Goal: Task Accomplishment & Management: Use online tool/utility

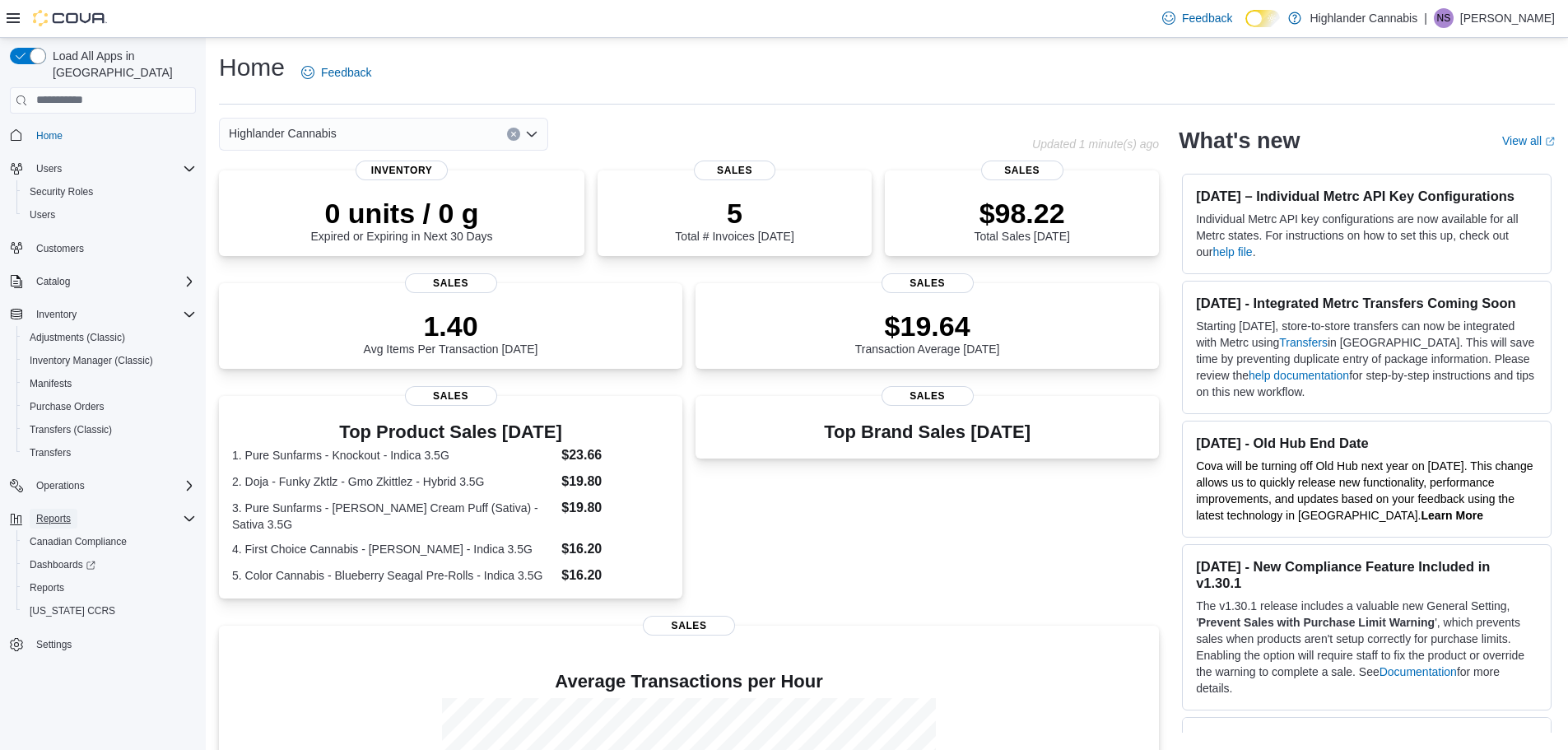
click at [64, 512] on span "Reports" at bounding box center [54, 518] width 35 height 13
click at [66, 512] on span "Reports" at bounding box center [54, 518] width 35 height 13
click at [70, 308] on span "Inventory" at bounding box center [56, 314] width 41 height 13
click at [60, 581] on span "Reports" at bounding box center [47, 587] width 35 height 13
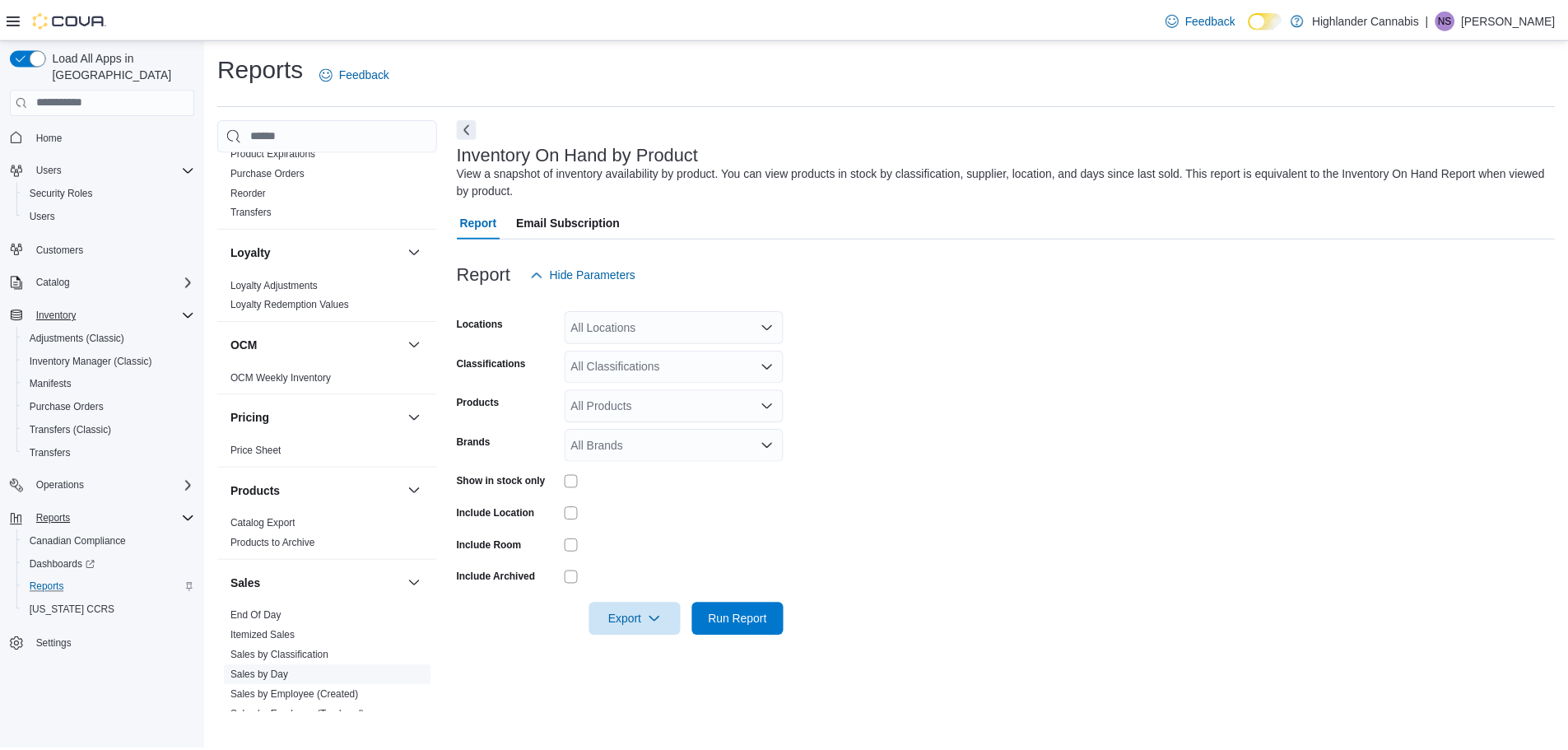
scroll to position [905, 0]
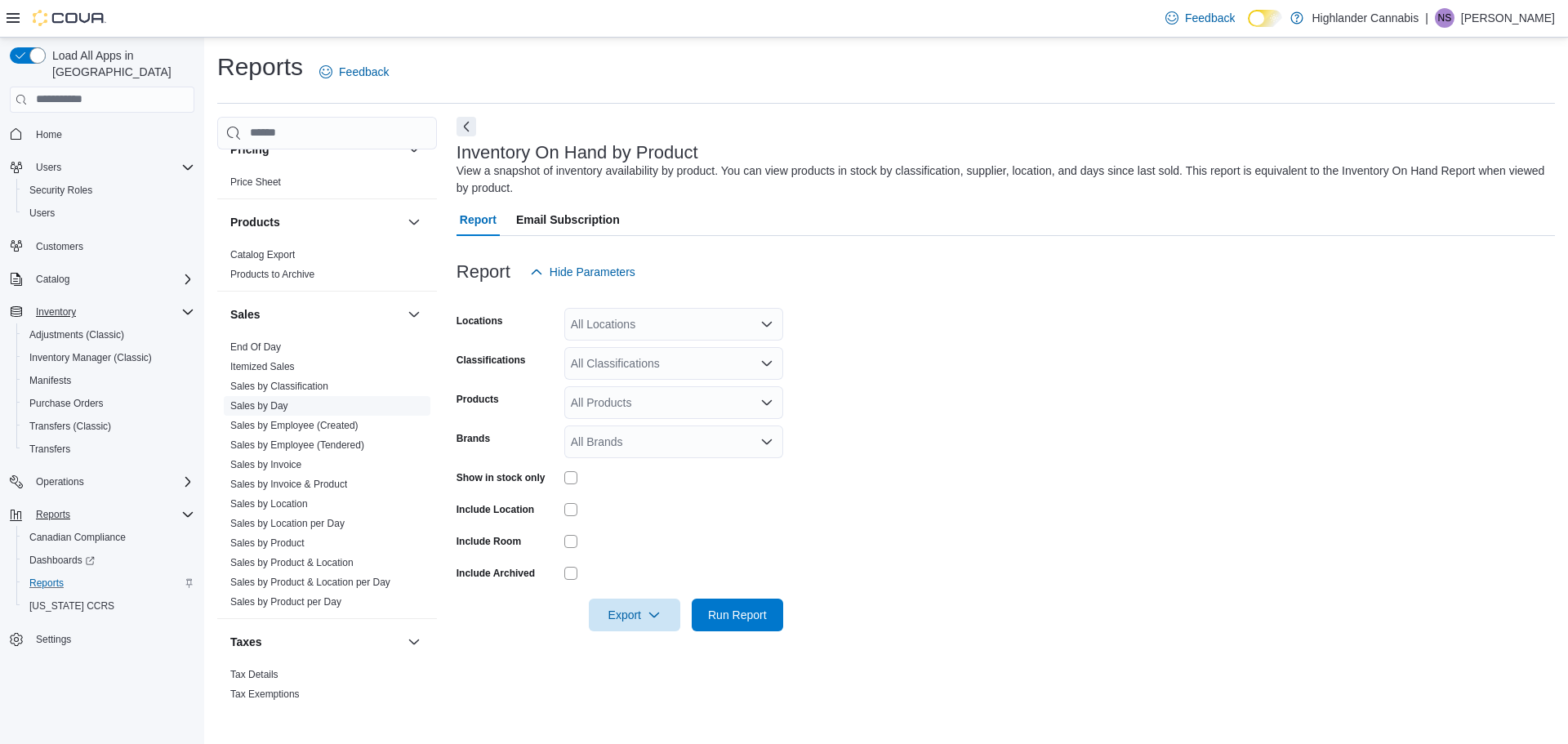
click at [278, 402] on link "Sales by Day" at bounding box center [259, 405] width 58 height 11
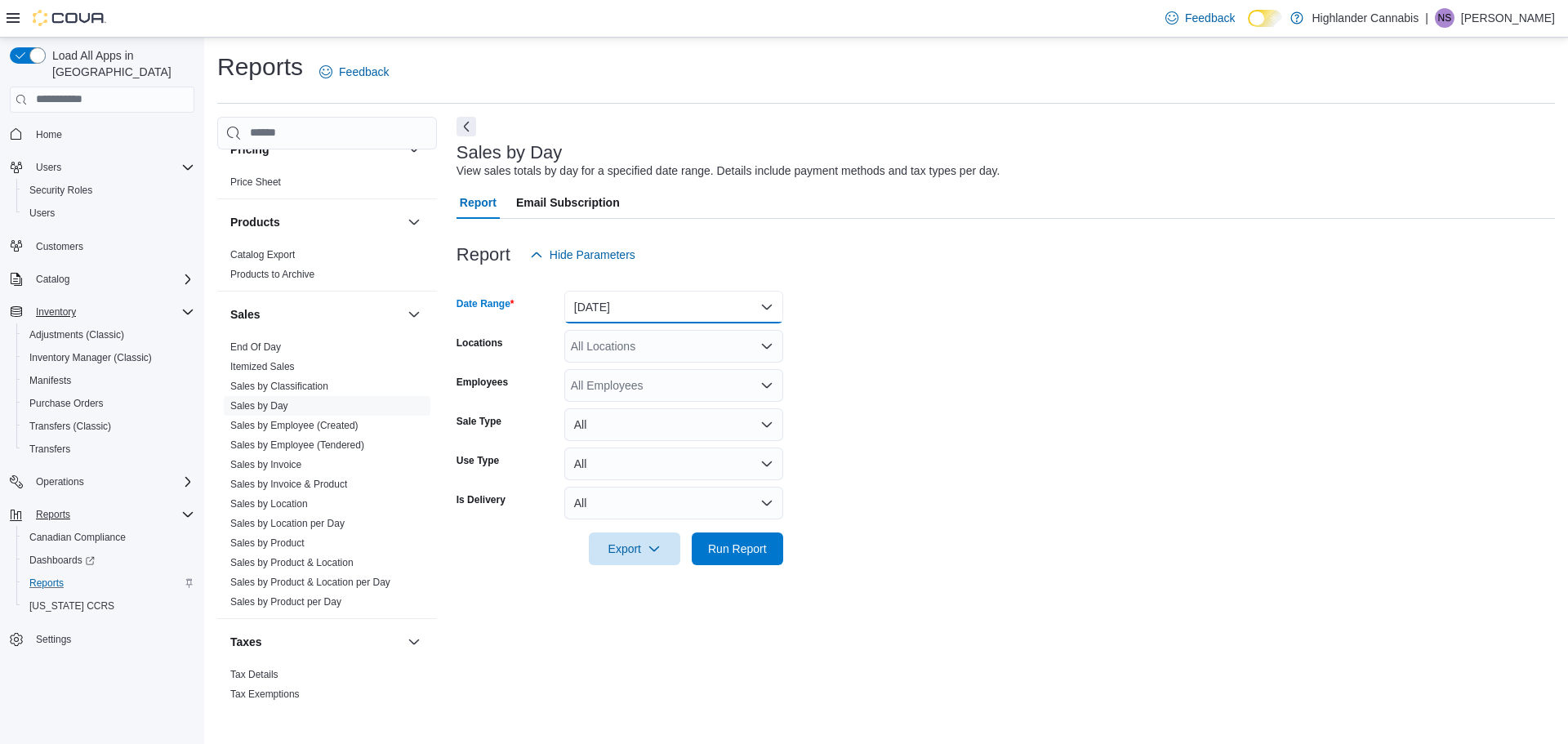
click at [625, 301] on button "Yesterday" at bounding box center [674, 307] width 219 height 33
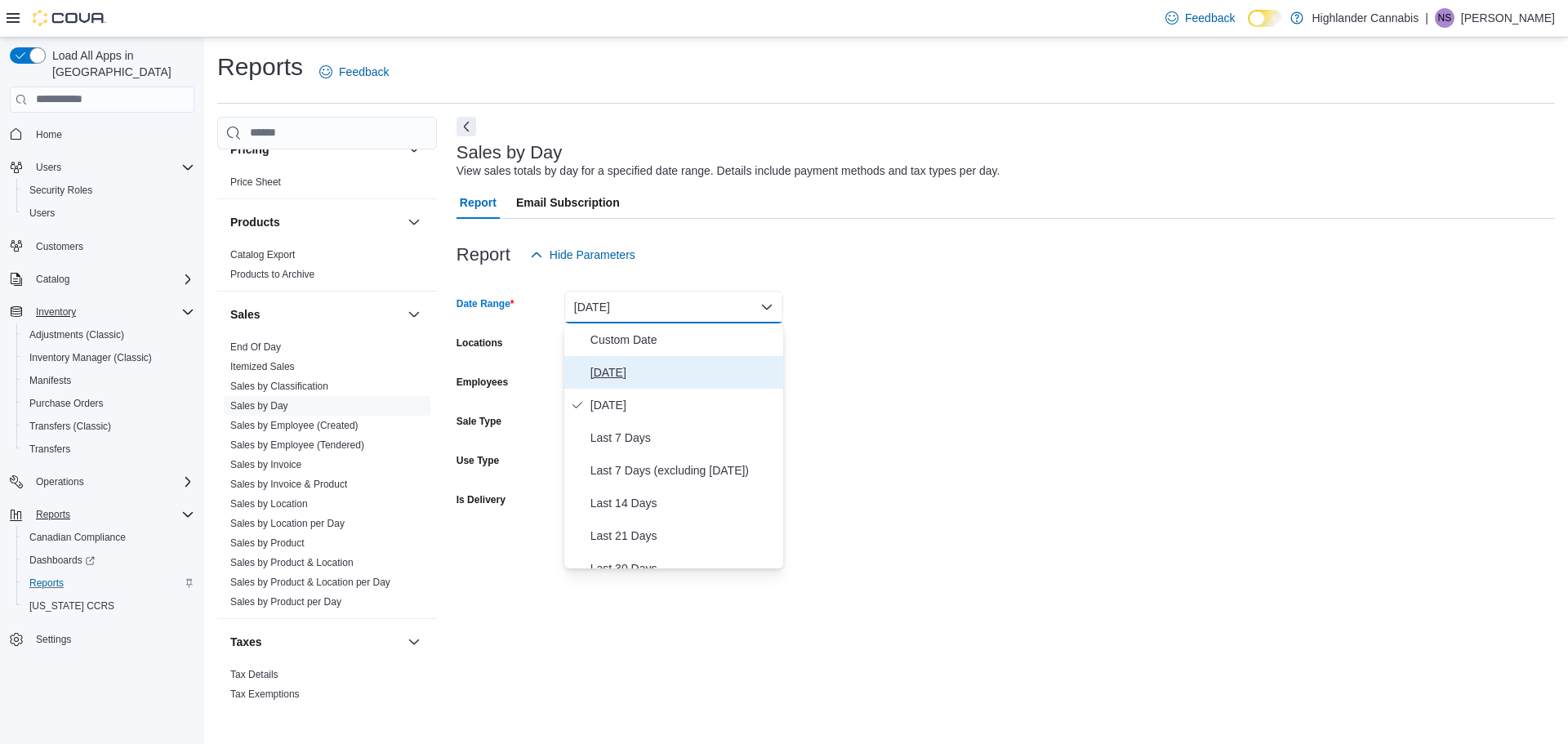
click at [613, 373] on span "Today" at bounding box center [683, 372] width 186 height 20
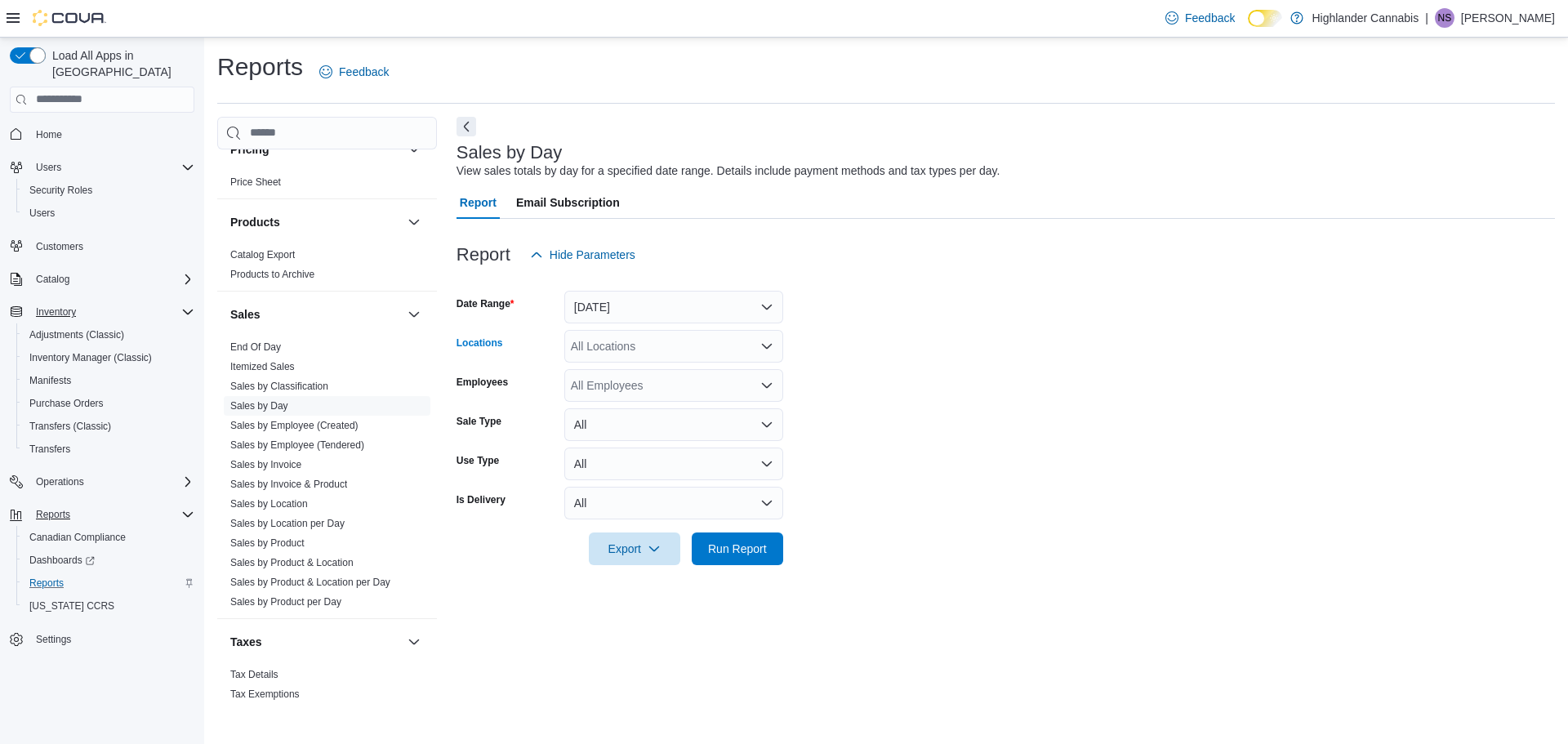
click at [632, 354] on div "All Locations" at bounding box center [674, 346] width 219 height 33
click at [614, 401] on span "6301 Stickle Road" at bounding box center [703, 397] width 207 height 16
click at [1006, 445] on form "Date Range Today Locations 6301 Stickle Road Employees All Employees Sale Type …" at bounding box center [1005, 418] width 1099 height 294
click at [707, 386] on div "All Employees" at bounding box center [674, 385] width 219 height 33
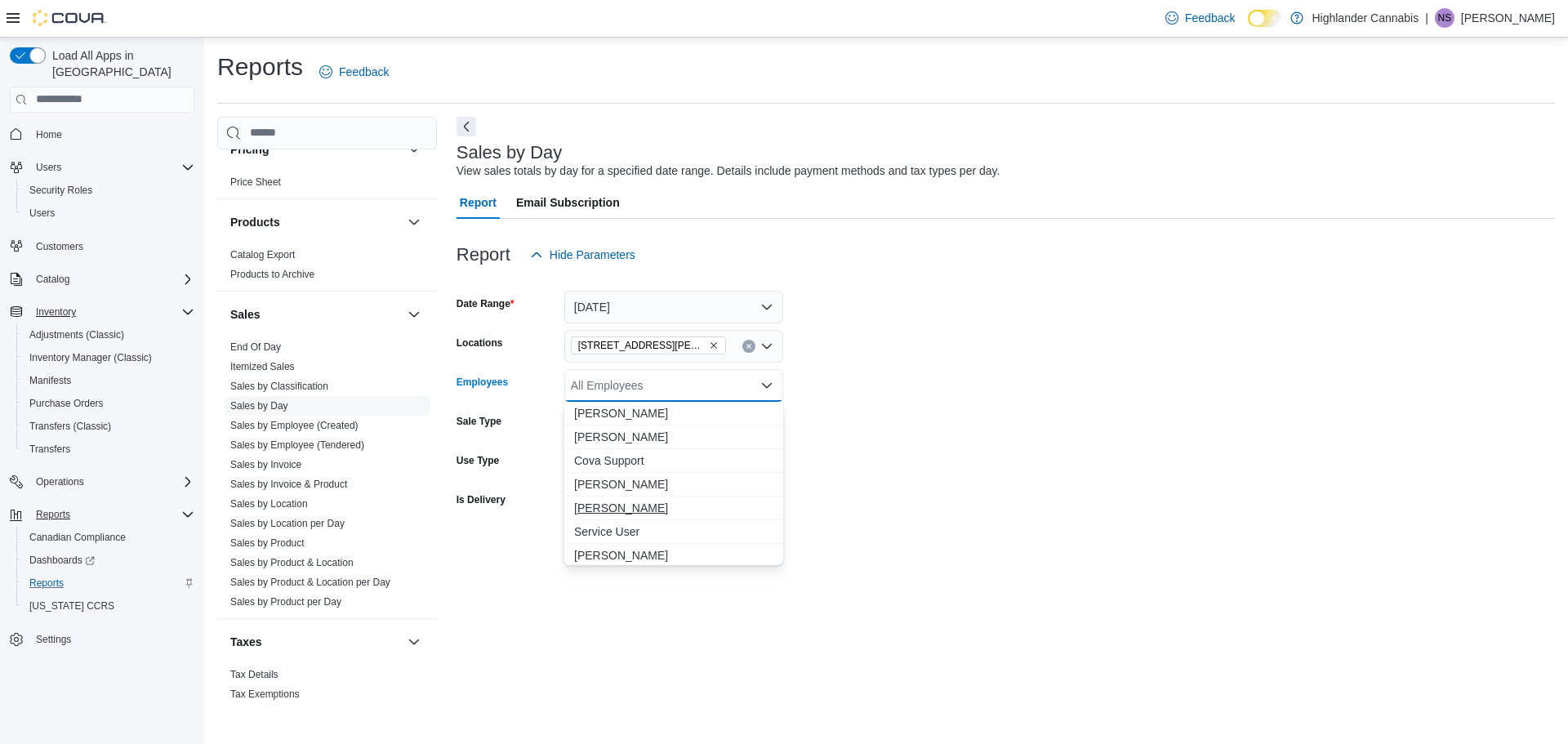
click at [641, 511] on span "Navneet Singh" at bounding box center [674, 508] width 200 height 16
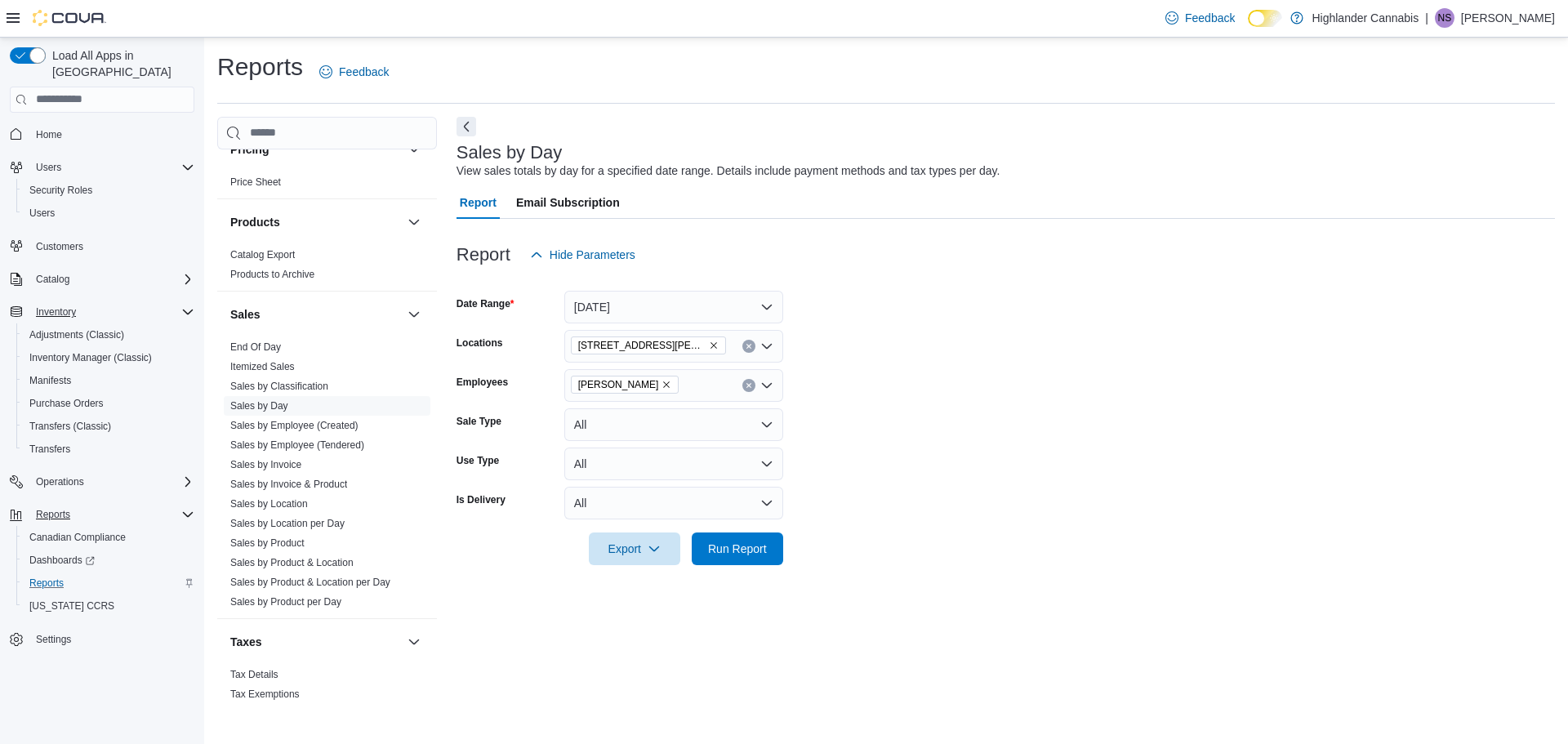
click at [1011, 490] on form "Date Range Today Locations 6301 Stickle Road Employees Navneet Singh Sale Type …" at bounding box center [1005, 418] width 1099 height 294
click at [746, 542] on span "Run Report" at bounding box center [737, 547] width 59 height 16
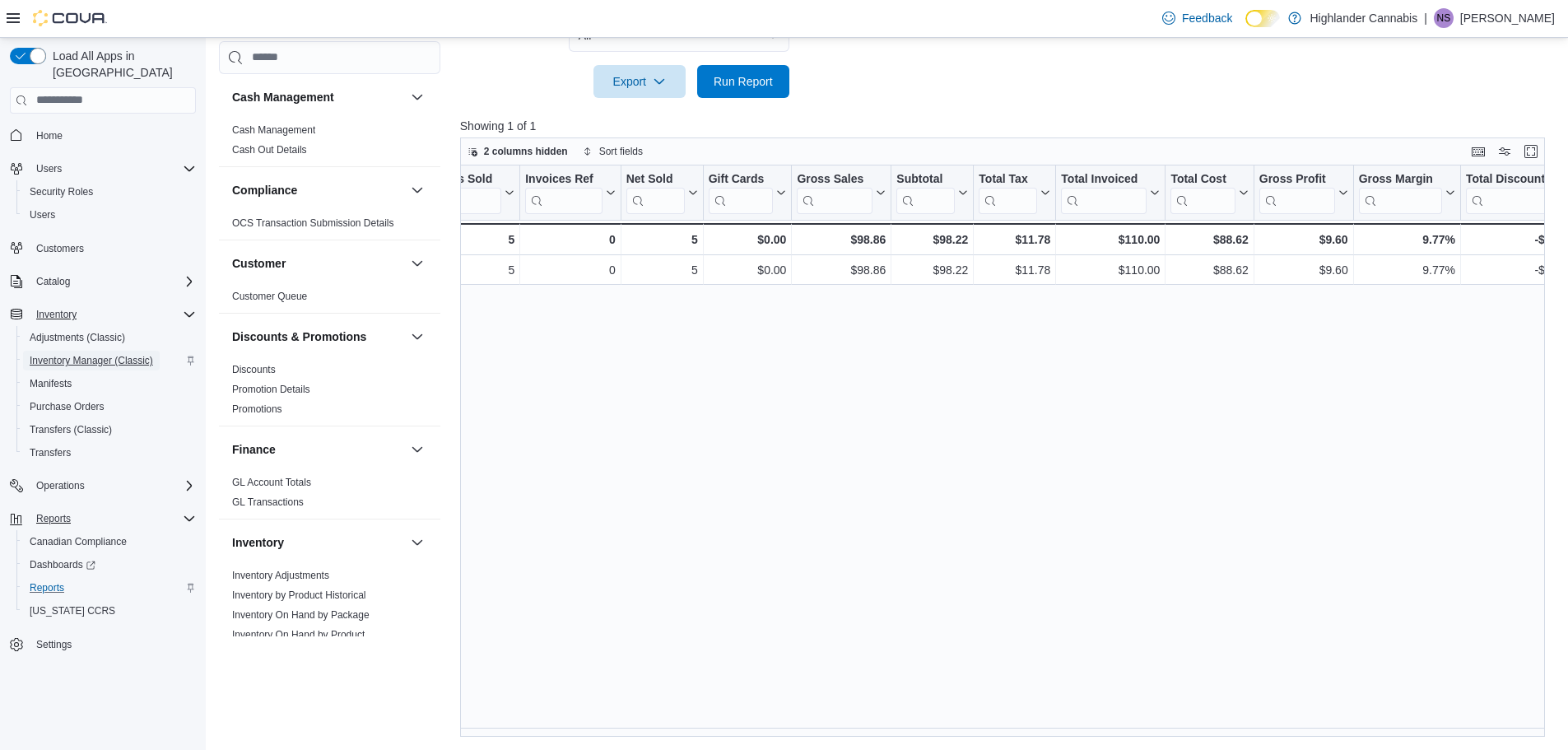
click at [112, 354] on span "Inventory Manager (Classic)" at bounding box center [91, 360] width 123 height 13
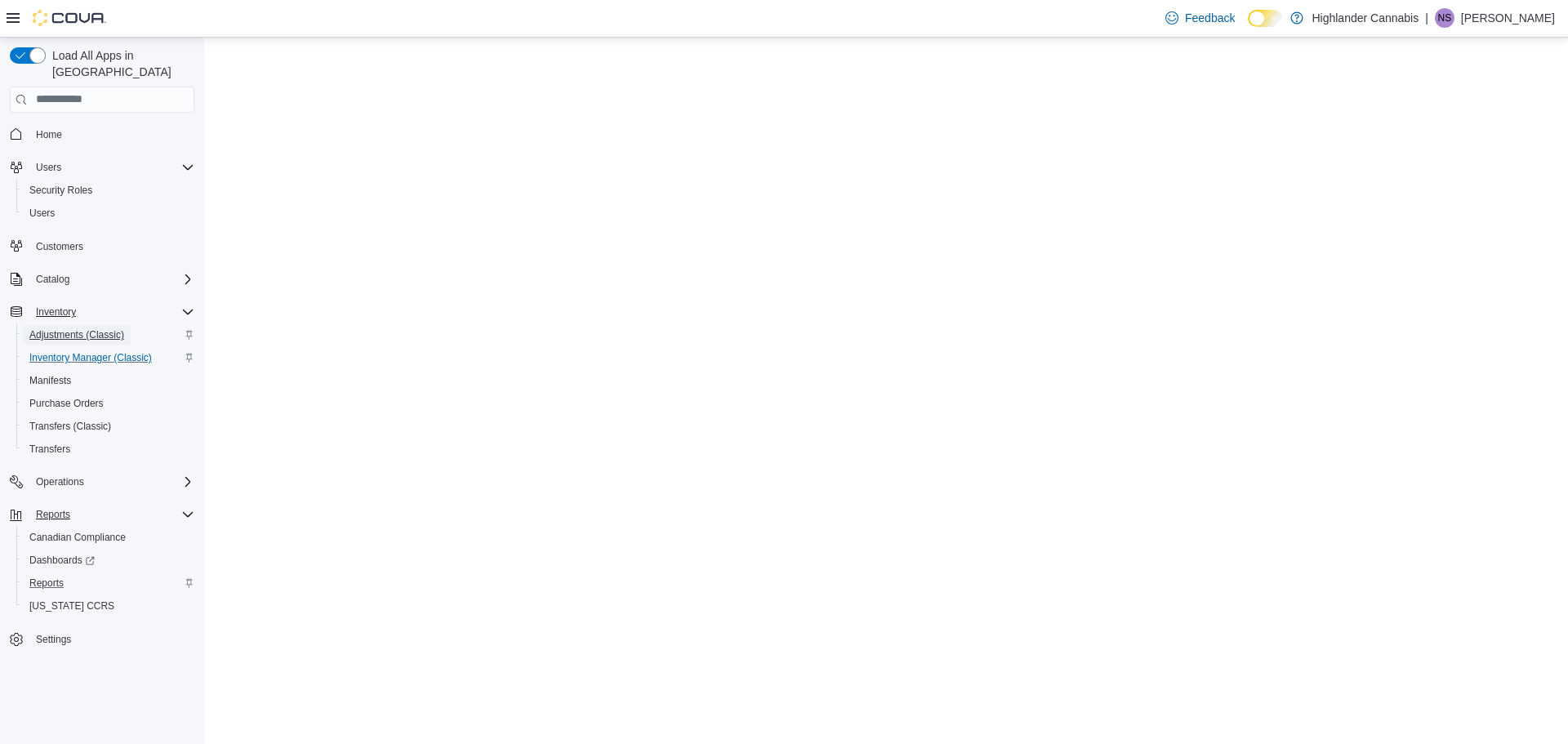
click at [69, 328] on span "Adjustments (Classic)" at bounding box center [76, 334] width 95 height 13
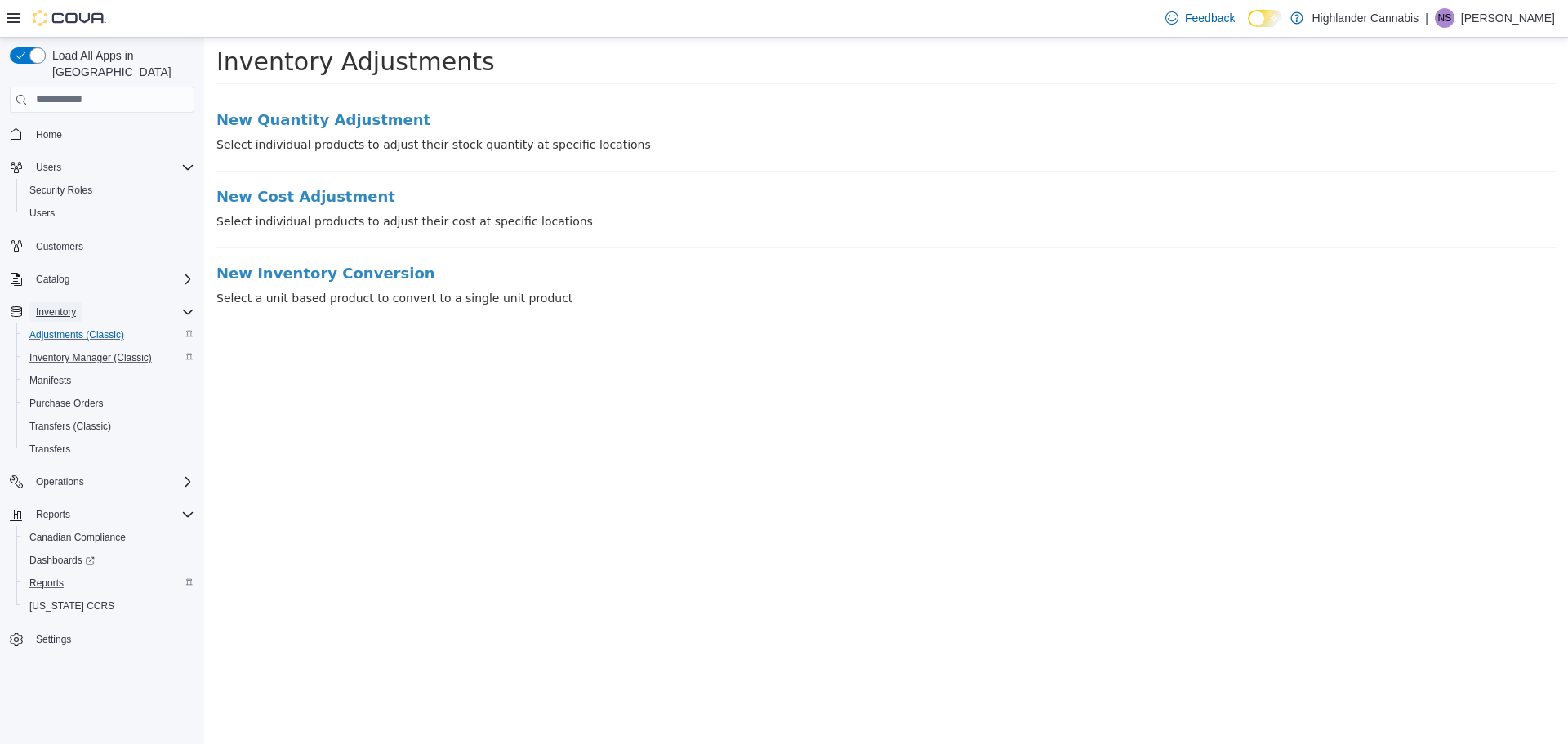
click at [69, 302] on span "Inventory" at bounding box center [56, 312] width 40 height 20
click at [67, 306] on span "Inventory" at bounding box center [56, 312] width 40 height 13
click at [67, 325] on span "Adjustments (Classic)" at bounding box center [76, 335] width 95 height 20
click at [67, 351] on span "Inventory Manager (Classic)" at bounding box center [90, 357] width 122 height 13
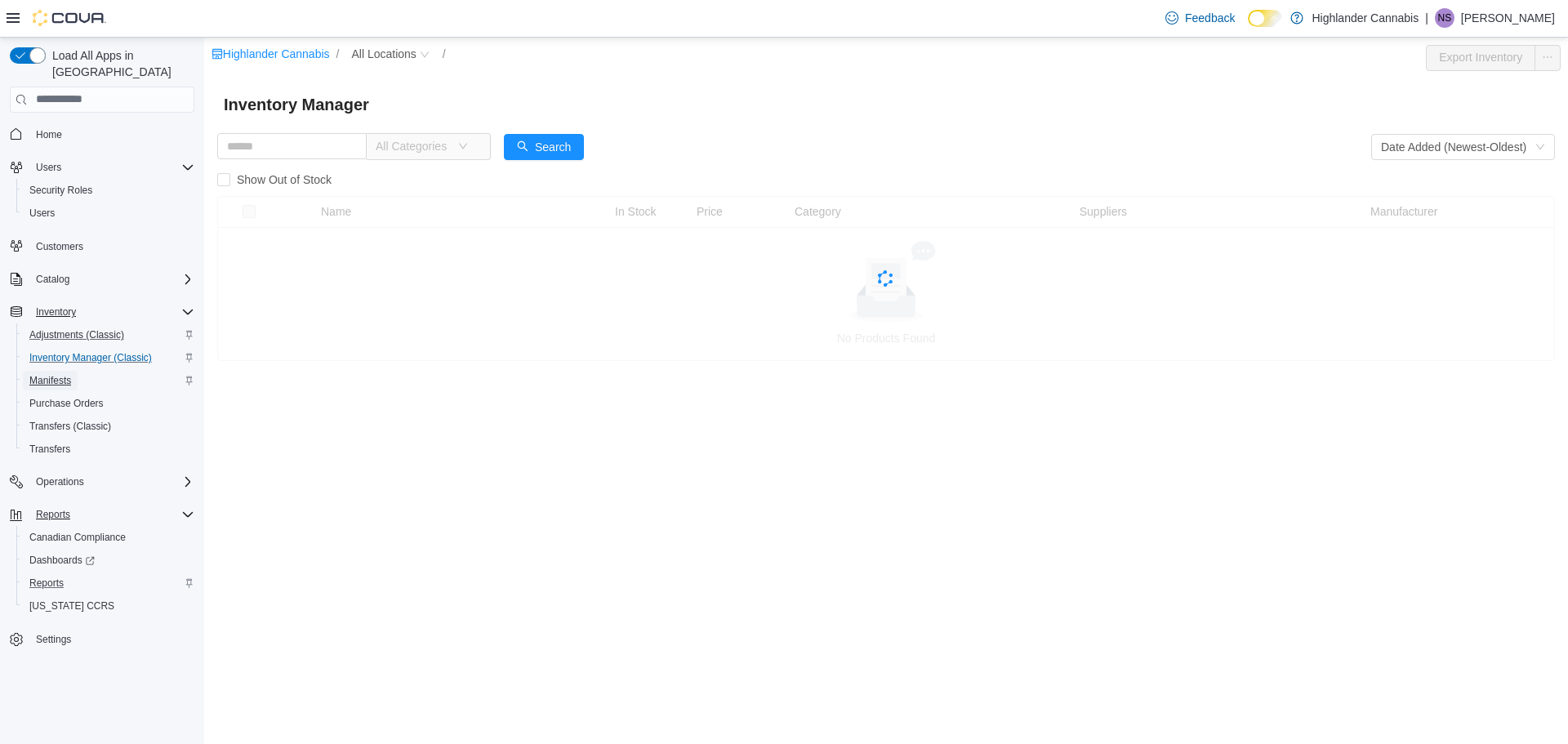
click at [62, 374] on span "Manifests" at bounding box center [50, 380] width 42 height 13
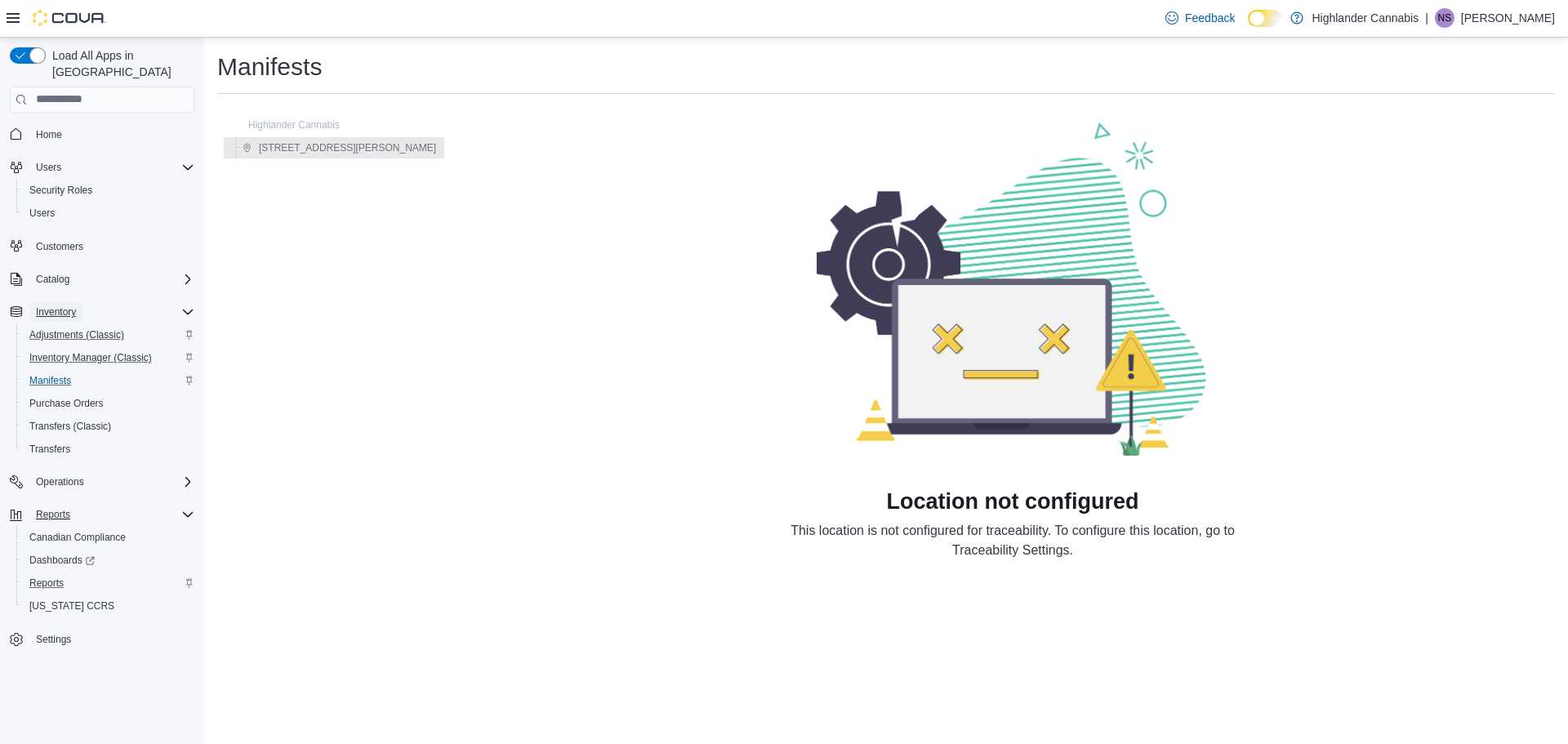
click at [67, 306] on span "Inventory" at bounding box center [56, 312] width 40 height 13
click at [58, 439] on span "Reports" at bounding box center [46, 445] width 34 height 13
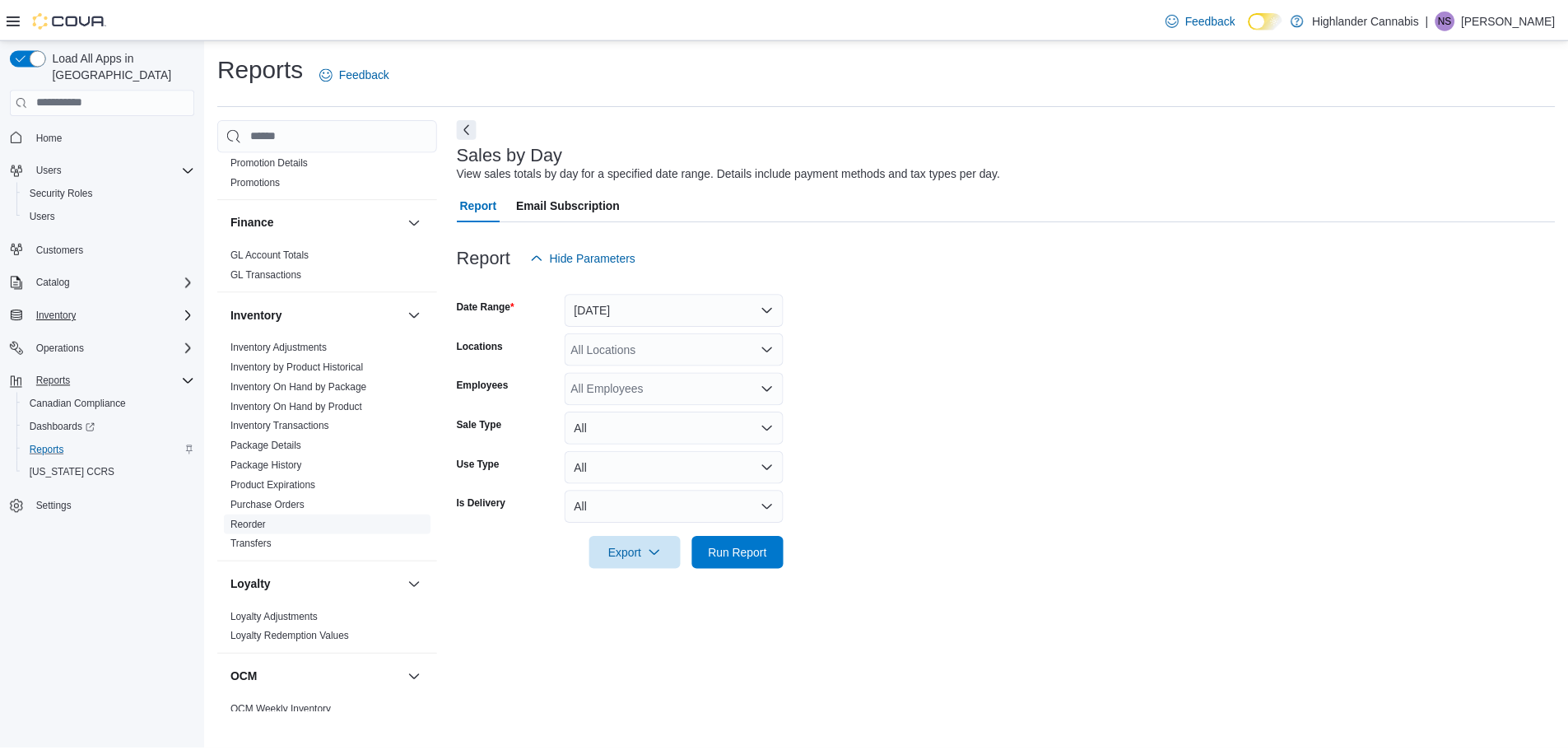
scroll to position [330, 0]
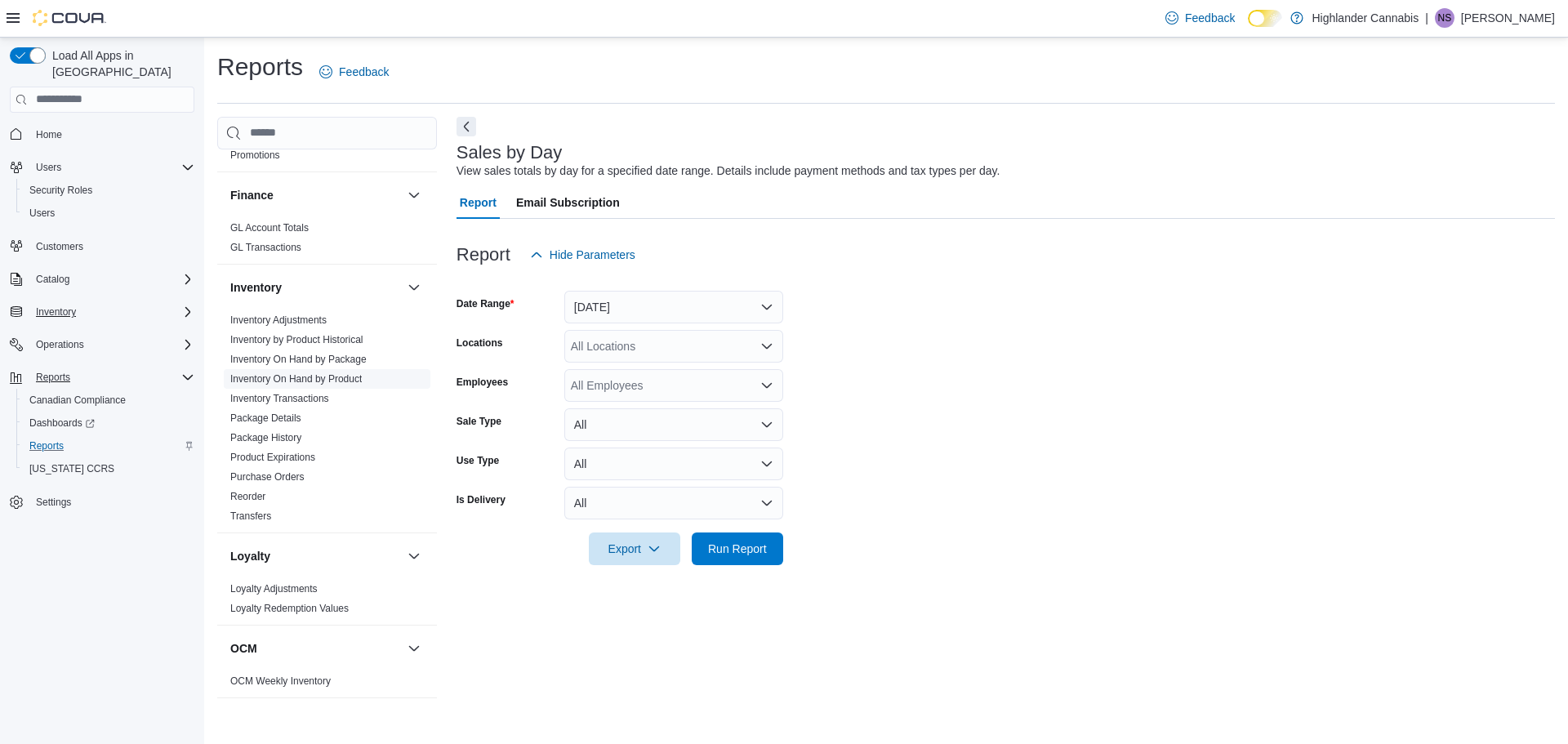
click at [343, 380] on link "Inventory On Hand by Product" at bounding box center [296, 378] width 132 height 11
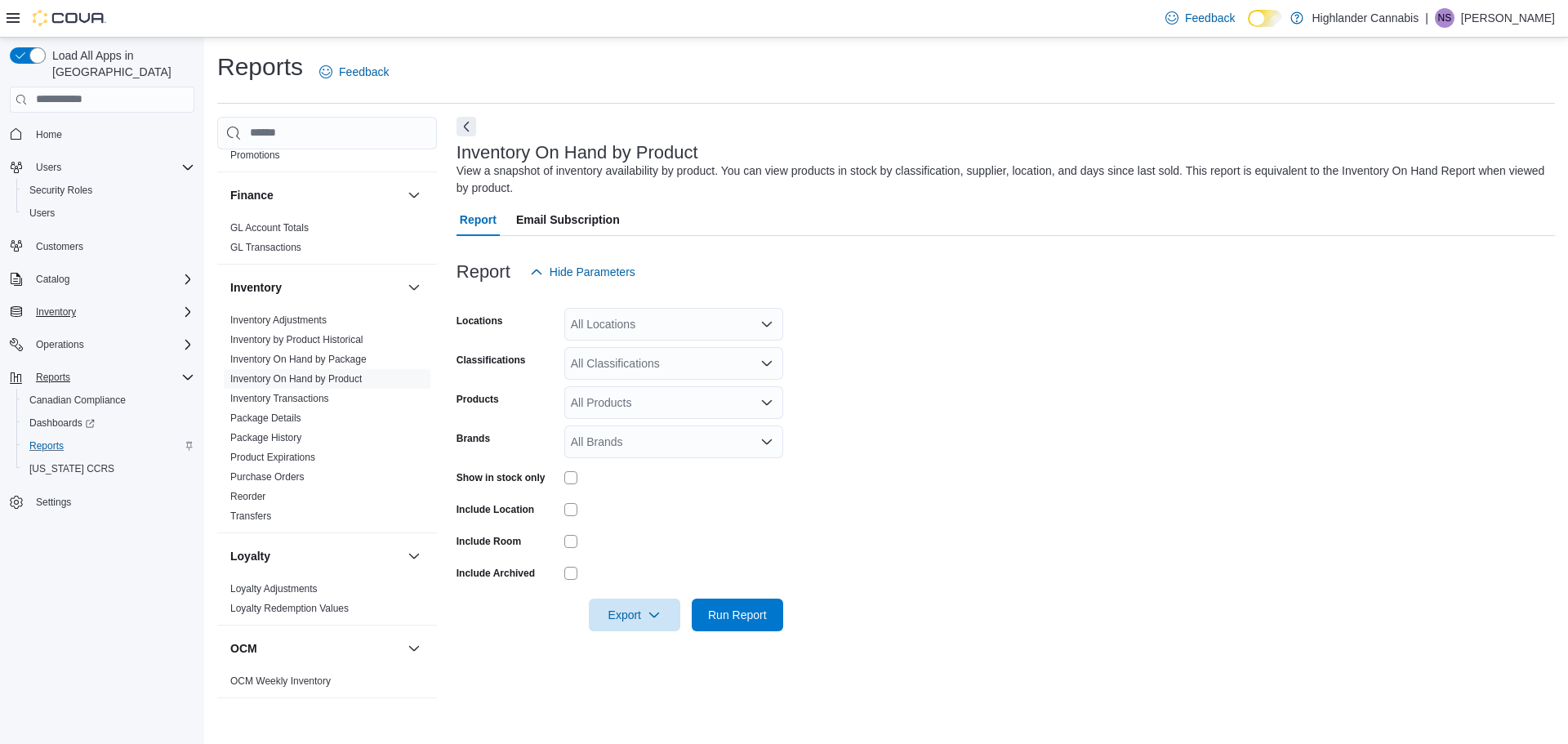
click at [645, 325] on div "All Locations" at bounding box center [674, 324] width 219 height 33
click at [643, 368] on span "6301 Stickle Road" at bounding box center [703, 375] width 207 height 16
click at [850, 387] on form "Locations 6301 Stickle Road Classifications All Classifications Products All Pr…" at bounding box center [1005, 460] width 1099 height 343
click at [567, 501] on div at bounding box center [674, 509] width 219 height 26
click at [730, 622] on span "Run Report" at bounding box center [737, 614] width 59 height 16
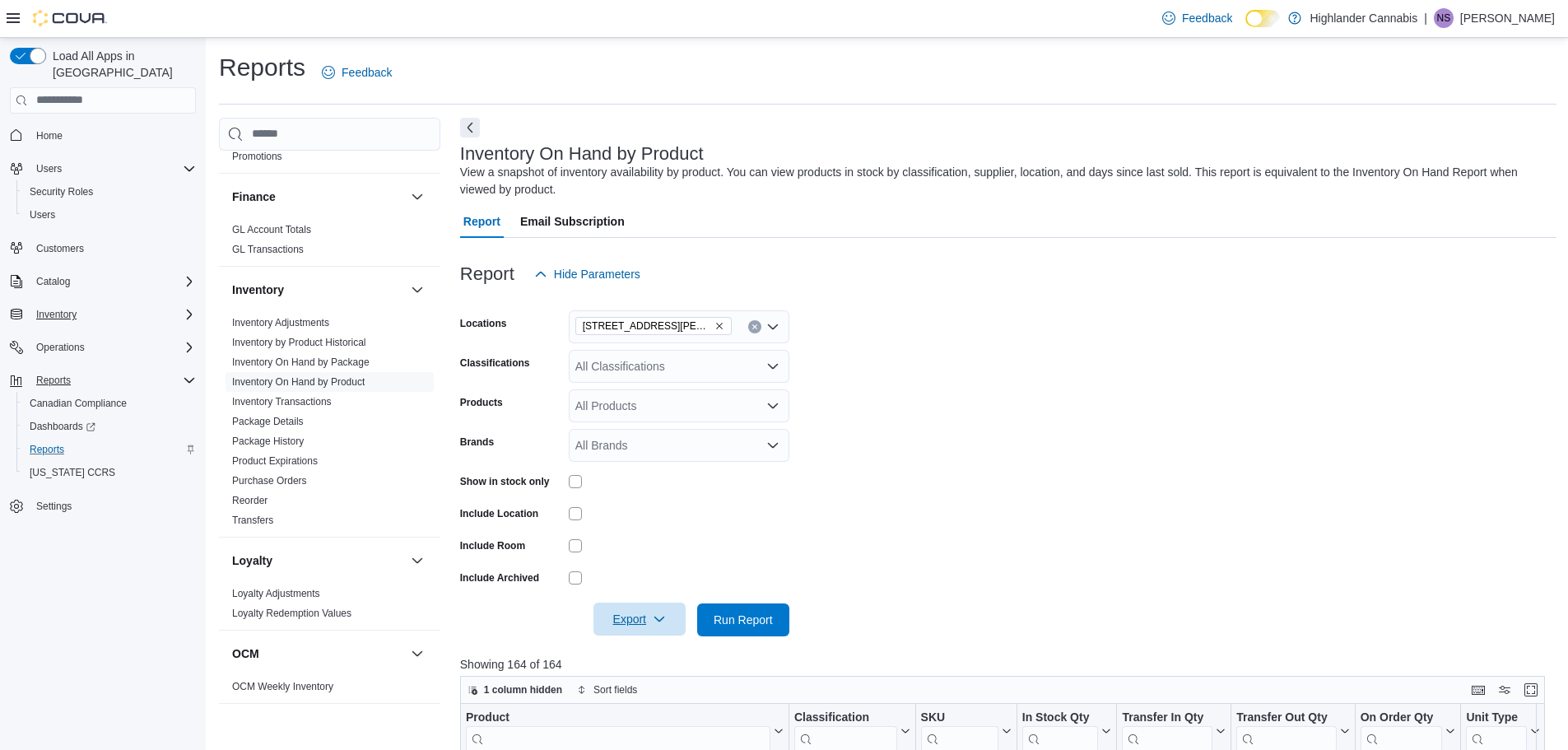
click at [653, 617] on icon "button" at bounding box center [658, 619] width 13 height 13
click at [656, 523] on span "Export to Excel" at bounding box center [642, 520] width 74 height 13
